Goal: Find specific page/section: Find specific page/section

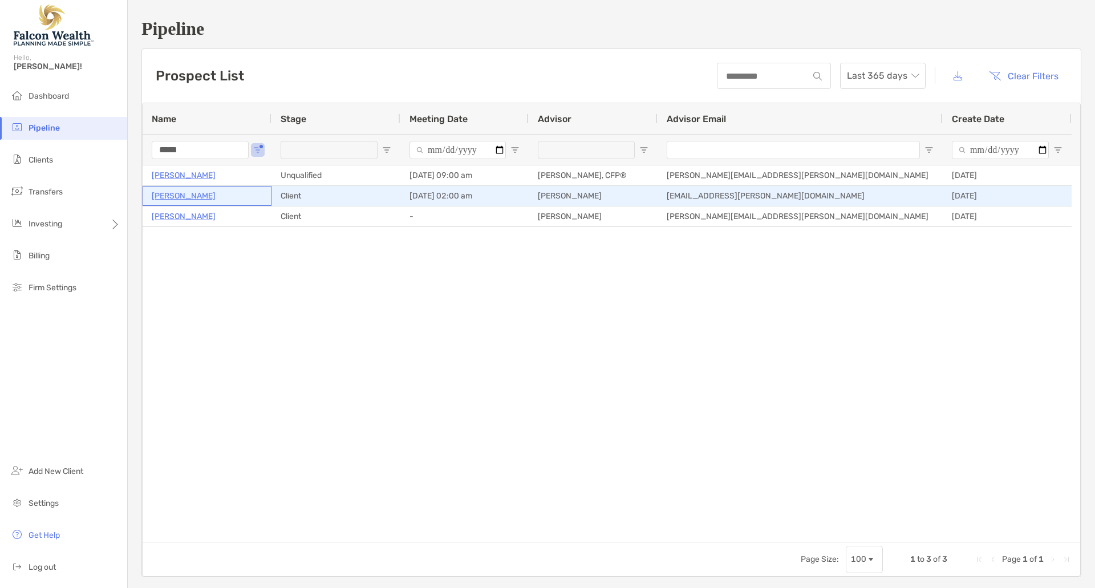
click at [186, 197] on p "[PERSON_NAME]" at bounding box center [184, 196] width 64 height 14
